Goal: Information Seeking & Learning: Learn about a topic

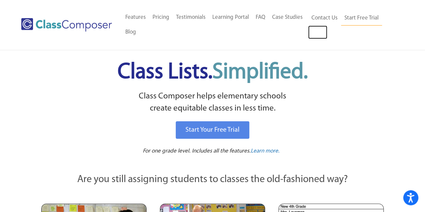
click at [312, 35] on link "Log In" at bounding box center [317, 32] width 19 height 13
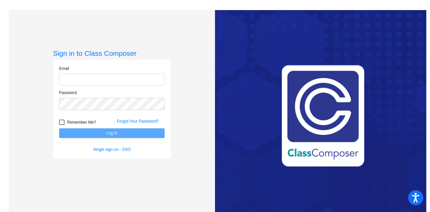
type input "[PERSON_NAME][EMAIL_ADDRESS][PERSON_NAME][DOMAIN_NAME]"
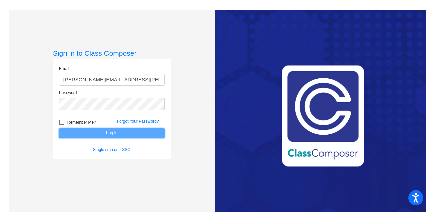
click at [117, 132] on button "Log In" at bounding box center [112, 133] width 106 height 10
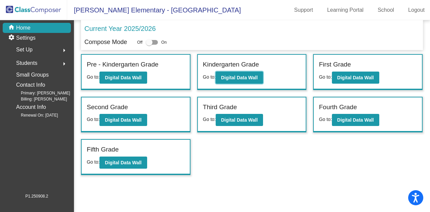
click at [227, 76] on b "Digital Data Wall" at bounding box center [239, 77] width 37 height 5
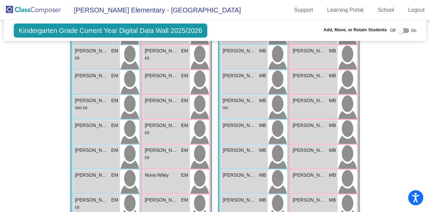
scroll to position [200, 0]
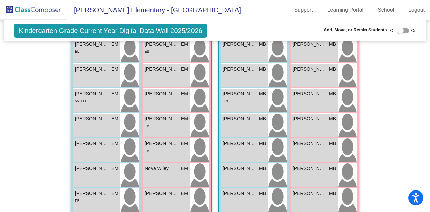
click at [249, 98] on div "5IN" at bounding box center [244, 101] width 43 height 7
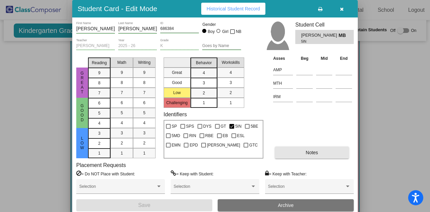
click at [302, 154] on button "Notes" at bounding box center [312, 153] width 74 height 12
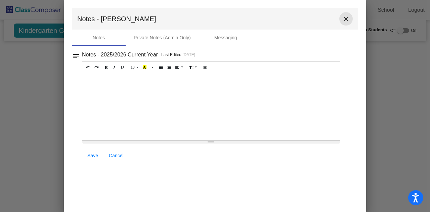
click at [345, 15] on button "close" at bounding box center [346, 18] width 13 height 13
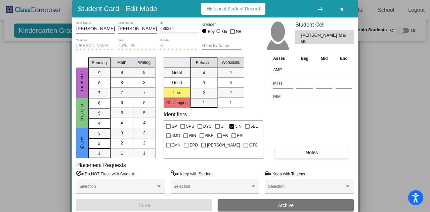
click at [209, 101] on div "1" at bounding box center [203, 103] width 13 height 10
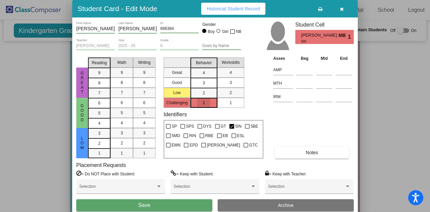
click at [209, 101] on div "1" at bounding box center [203, 103] width 13 height 10
click at [343, 10] on icon "button" at bounding box center [342, 9] width 4 height 5
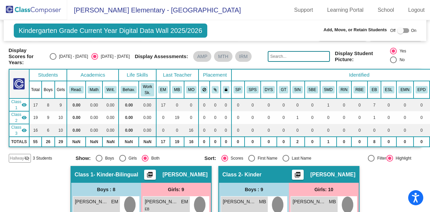
scroll to position [0, 0]
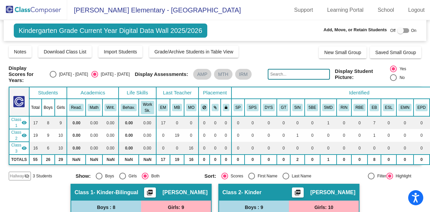
click at [56, 74] on div "Select an option" at bounding box center [53, 74] width 7 height 7
click at [53, 78] on input "2024 - 2025" at bounding box center [53, 78] width 0 height 0
radio input "true"
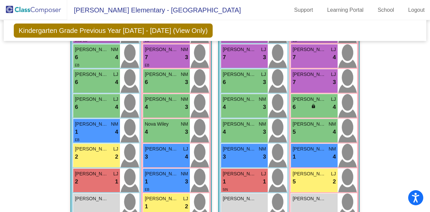
scroll to position [210, 0]
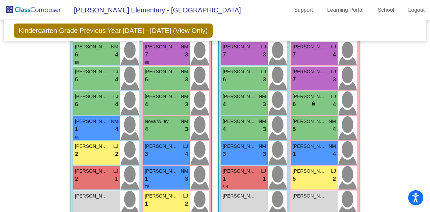
click at [259, 144] on span "NM" at bounding box center [262, 146] width 7 height 7
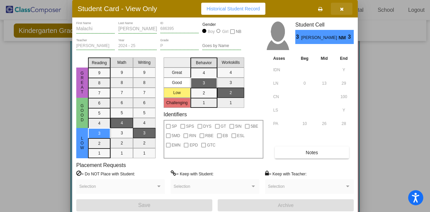
click at [344, 10] on button "button" at bounding box center [342, 9] width 22 height 12
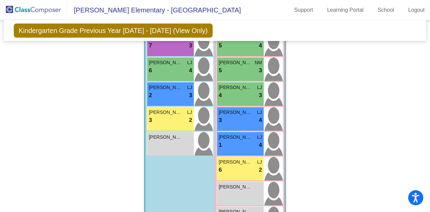
scroll to position [534, 0]
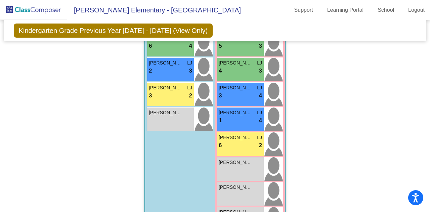
click at [238, 146] on div "6 lock do_not_disturb_alt 2" at bounding box center [240, 145] width 43 height 9
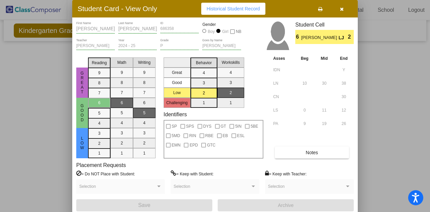
click at [306, 154] on span "Notes" at bounding box center [312, 152] width 12 height 5
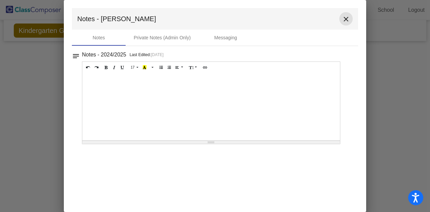
click at [348, 20] on mat-icon "close" at bounding box center [346, 19] width 8 height 8
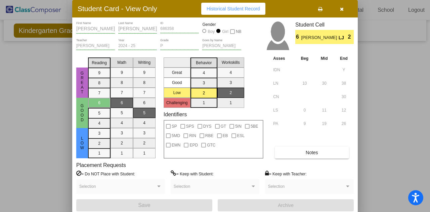
click at [343, 6] on span "button" at bounding box center [342, 8] width 4 height 5
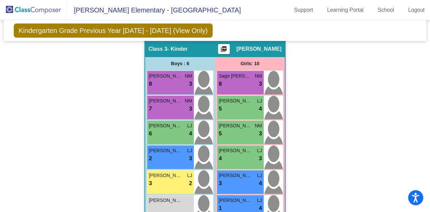
scroll to position [446, 0]
click at [177, 123] on span "Santiago Rodriguez" at bounding box center [166, 125] width 34 height 7
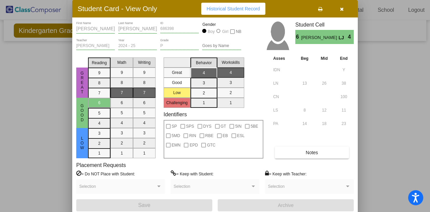
click at [343, 7] on icon "button" at bounding box center [342, 9] width 4 height 5
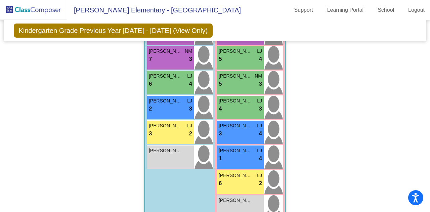
scroll to position [496, 0]
click at [168, 112] on div "Damian Wiley LJ 2 lock do_not_disturb_alt 3" at bounding box center [170, 108] width 47 height 24
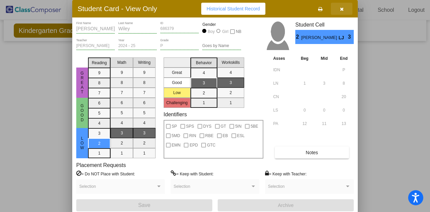
click at [342, 6] on span "button" at bounding box center [342, 8] width 4 height 5
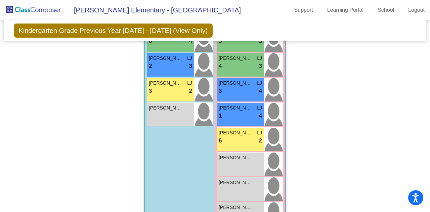
scroll to position [563, 0]
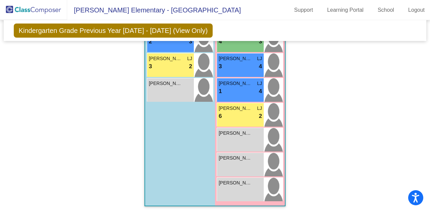
click at [265, 141] on img at bounding box center [273, 140] width 19 height 24
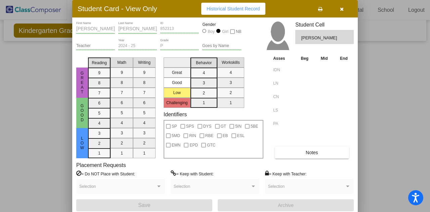
drag, startPoint x: 265, startPoint y: 141, endPoint x: 392, endPoint y: 77, distance: 142.1
click at [392, 77] on div at bounding box center [215, 106] width 430 height 212
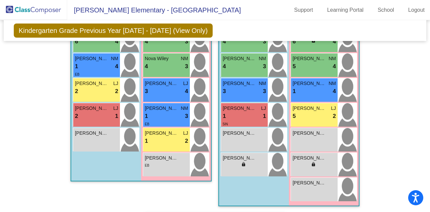
scroll to position [285, 0]
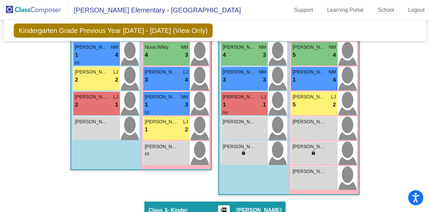
click at [102, 101] on div "2 lock do_not_disturb_alt 1" at bounding box center [96, 105] width 43 height 9
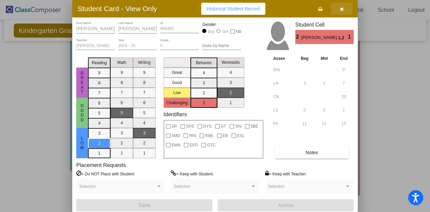
click at [343, 9] on icon "button" at bounding box center [342, 9] width 4 height 5
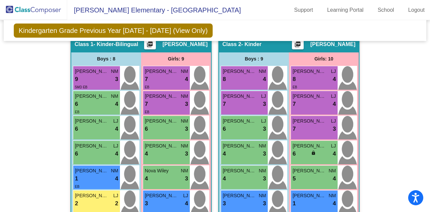
scroll to position [160, 0]
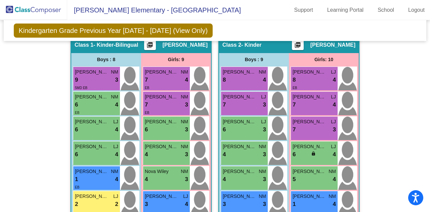
click at [107, 76] on div "9 lock do_not_disturb_alt 3" at bounding box center [96, 80] width 43 height 9
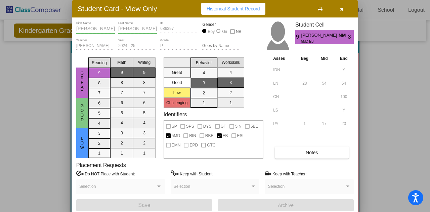
click at [340, 9] on button "button" at bounding box center [342, 9] width 22 height 12
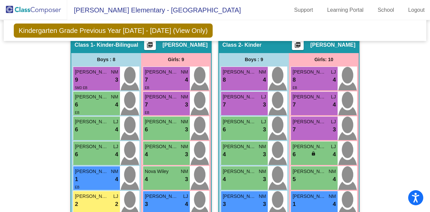
click at [158, 73] on span "Amelia Lopez Chavez" at bounding box center [162, 72] width 34 height 7
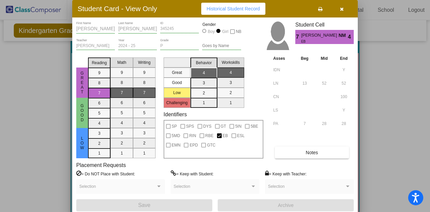
click at [342, 7] on icon "button" at bounding box center [342, 9] width 4 height 5
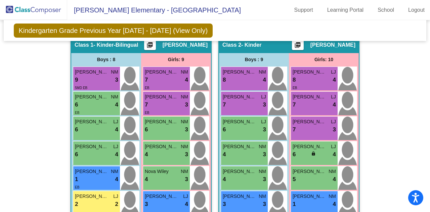
click at [155, 101] on div "7 lock do_not_disturb_alt 3" at bounding box center [166, 105] width 43 height 9
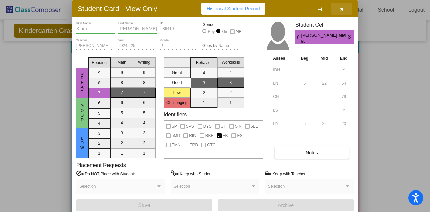
click at [339, 8] on button "button" at bounding box center [342, 9] width 22 height 12
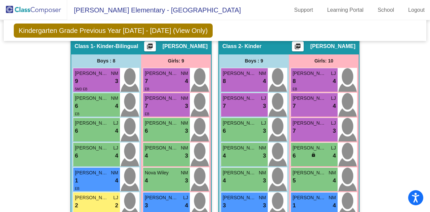
scroll to position [159, 0]
click at [90, 107] on div "6 lock do_not_disturb_alt 4" at bounding box center [96, 106] width 43 height 9
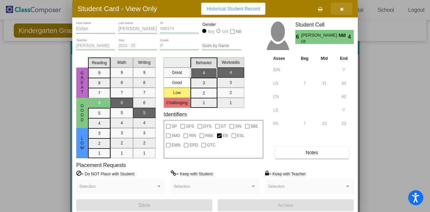
click at [343, 6] on span "button" at bounding box center [342, 8] width 4 height 5
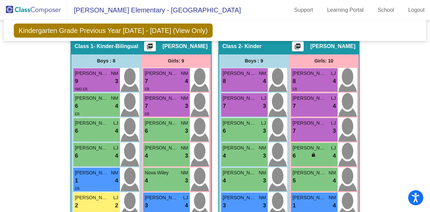
click at [156, 129] on div "6 lock do_not_disturb_alt 3" at bounding box center [166, 131] width 43 height 9
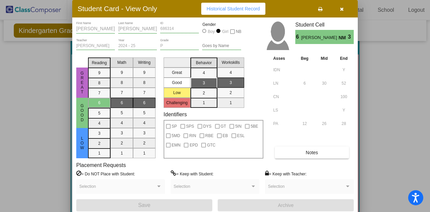
click at [343, 7] on icon "button" at bounding box center [342, 9] width 4 height 5
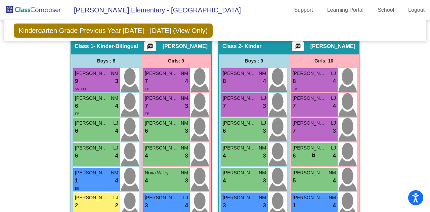
click at [92, 123] on span "Ismael Arredondo" at bounding box center [92, 123] width 34 height 7
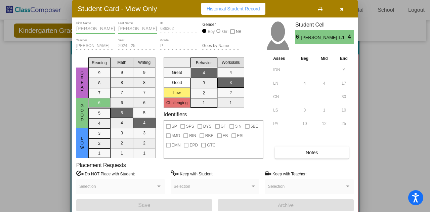
click at [342, 10] on icon "button" at bounding box center [342, 9] width 4 height 5
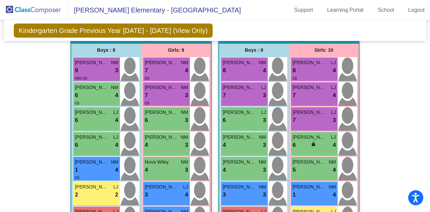
scroll to position [176, 0]
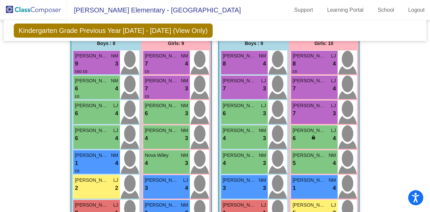
click at [105, 143] on div "Joseph Garcia LJ 6 lock do_not_disturb_alt 4" at bounding box center [96, 137] width 47 height 24
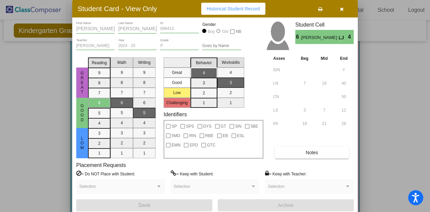
click at [341, 11] on icon "button" at bounding box center [342, 9] width 4 height 5
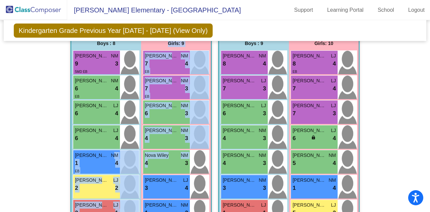
drag, startPoint x: 154, startPoint y: 165, endPoint x: 112, endPoint y: 154, distance: 43.1
click at [112, 154] on div "Boys : 8 Gabriel Chavez Vazquez NM 9 lock do_not_disturb_alt 3 5MD EB Eidan Ban…" at bounding box center [141, 157] width 140 height 241
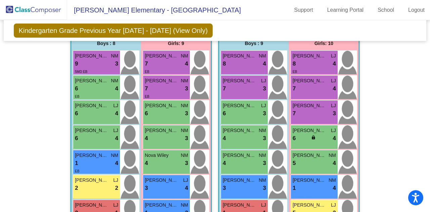
click at [159, 165] on div "4 lock do_not_disturb_alt 3" at bounding box center [166, 163] width 43 height 9
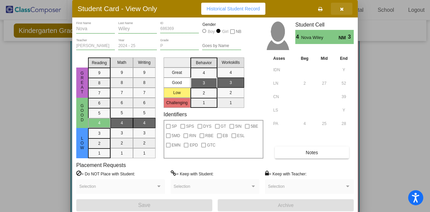
click at [343, 6] on span "button" at bounding box center [342, 8] width 4 height 5
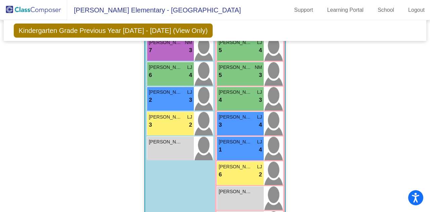
scroll to position [505, 0]
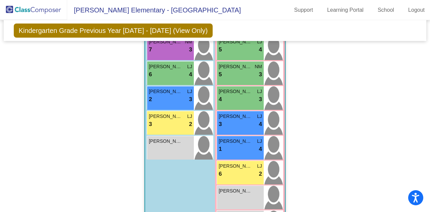
click at [166, 121] on div "3 lock do_not_disturb_alt 2" at bounding box center [170, 124] width 43 height 9
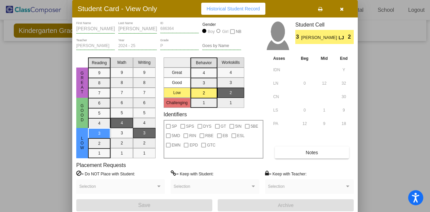
click at [343, 10] on icon "button" at bounding box center [342, 9] width 4 height 5
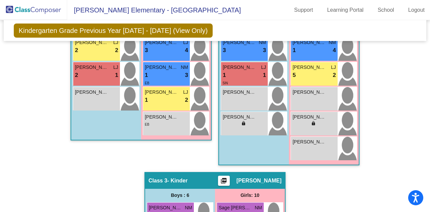
scroll to position [299, 0]
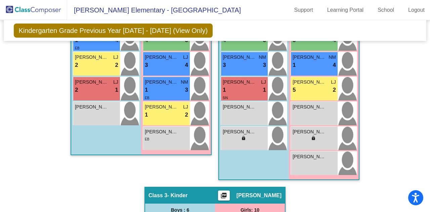
click at [96, 88] on div "2 lock do_not_disturb_alt 1" at bounding box center [96, 90] width 43 height 9
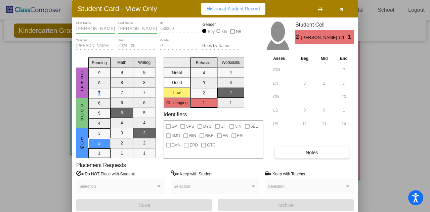
click at [96, 88] on mat-selection-list "Reading 9 8 7 6 5 4 3 2 1" at bounding box center [99, 107] width 23 height 104
click at [343, 9] on icon "button" at bounding box center [342, 9] width 4 height 5
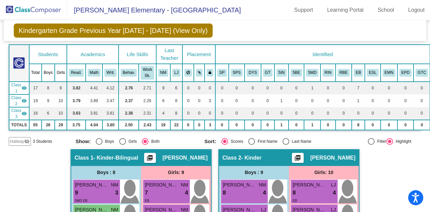
scroll to position [46, 0]
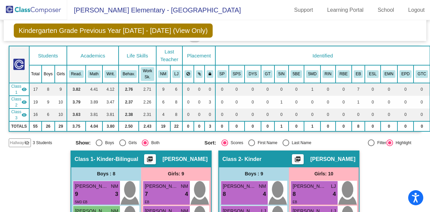
click at [22, 88] on mat-icon "visibility" at bounding box center [24, 89] width 5 height 5
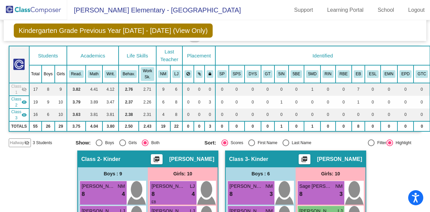
click at [22, 88] on mat-icon "visibility_off" at bounding box center [24, 89] width 5 height 5
